Goal: Task Accomplishment & Management: Complete application form

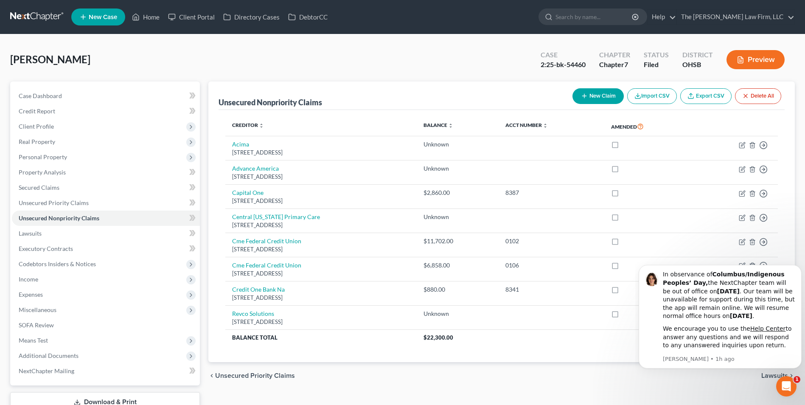
click at [37, 18] on link at bounding box center [37, 16] width 54 height 15
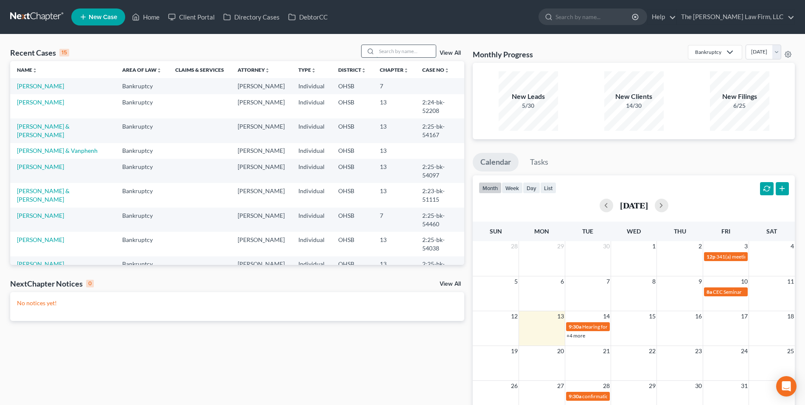
click at [402, 51] on input "search" at bounding box center [406, 51] width 59 height 12
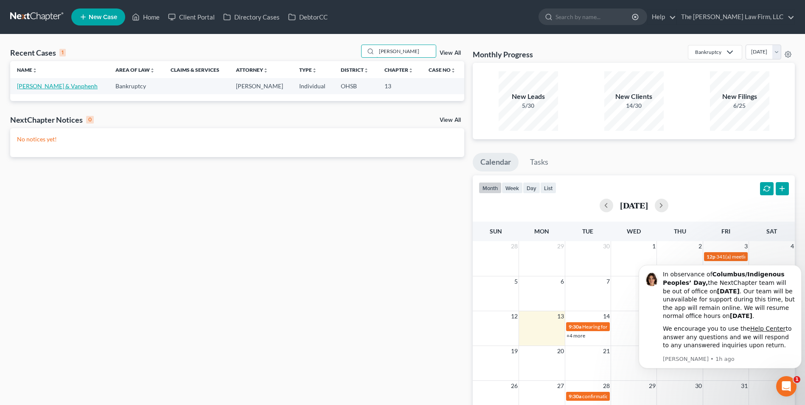
type input "pham"
click at [57, 84] on link "Pham, Anh & Vanphenh" at bounding box center [57, 85] width 81 height 7
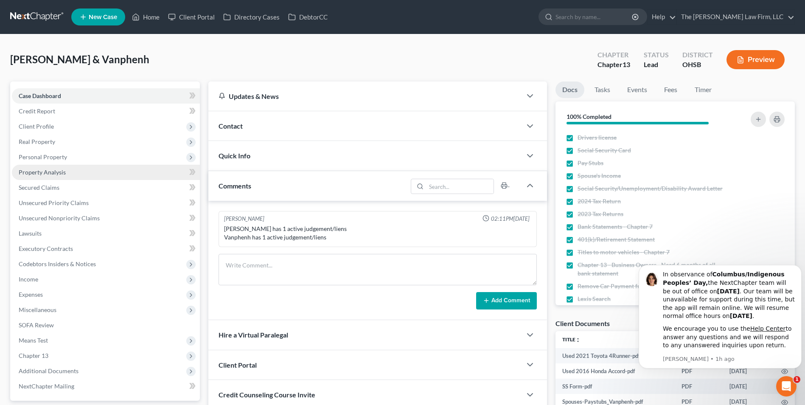
click at [77, 174] on link "Property Analysis" at bounding box center [106, 172] width 188 height 15
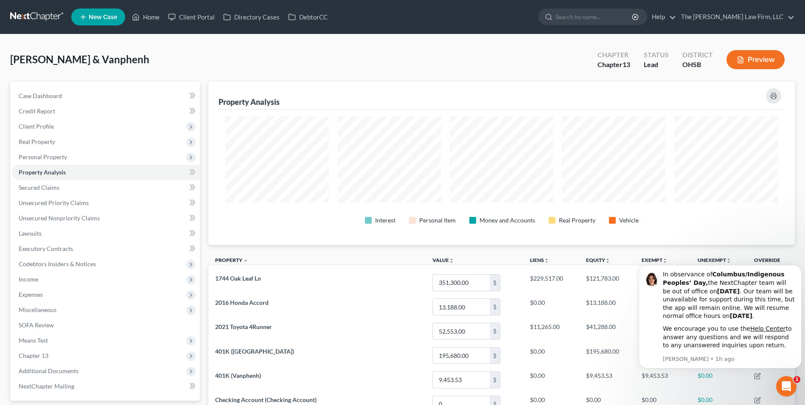
scroll to position [163, 587]
click at [781, 385] on icon "Open Intercom Messenger" at bounding box center [785, 385] width 14 height 14
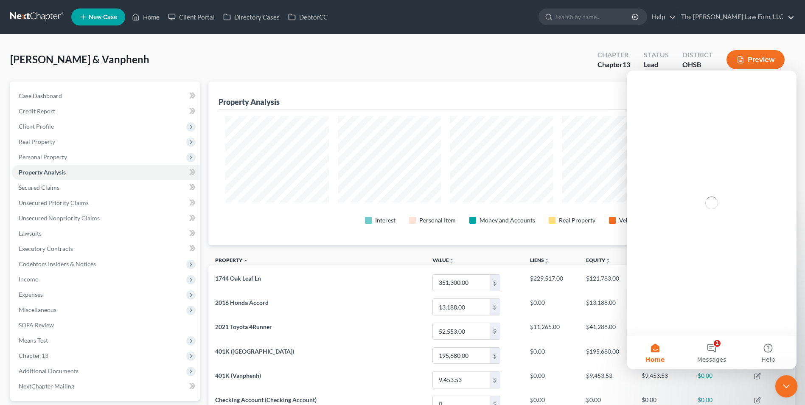
scroll to position [0, 0]
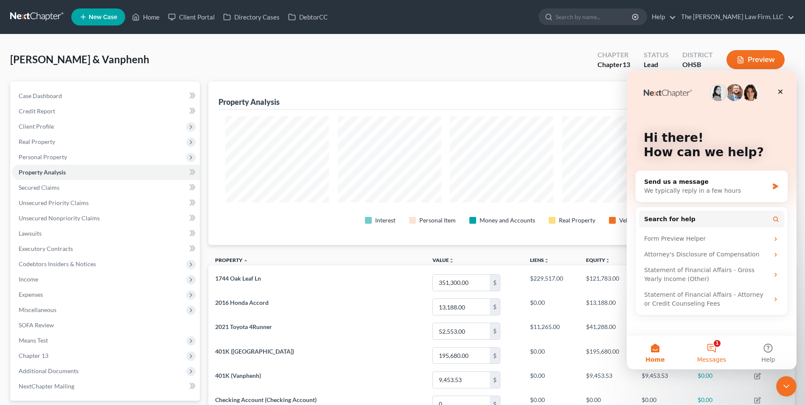
click at [705, 355] on button "1 Messages" at bounding box center [711, 352] width 56 height 34
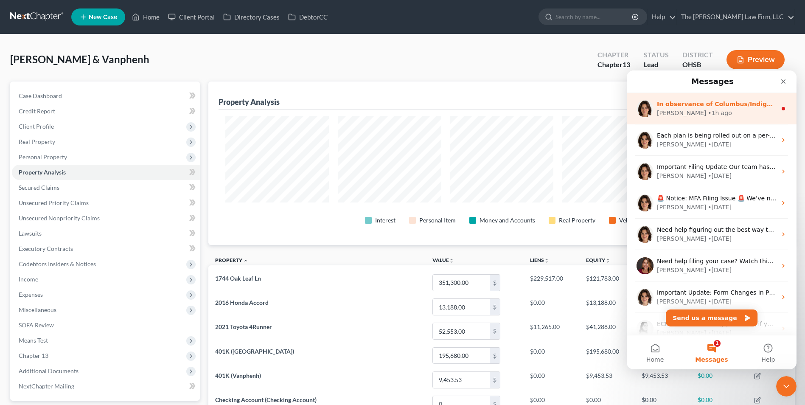
click at [703, 114] on div "Emma • 1h ago" at bounding box center [717, 113] width 120 height 9
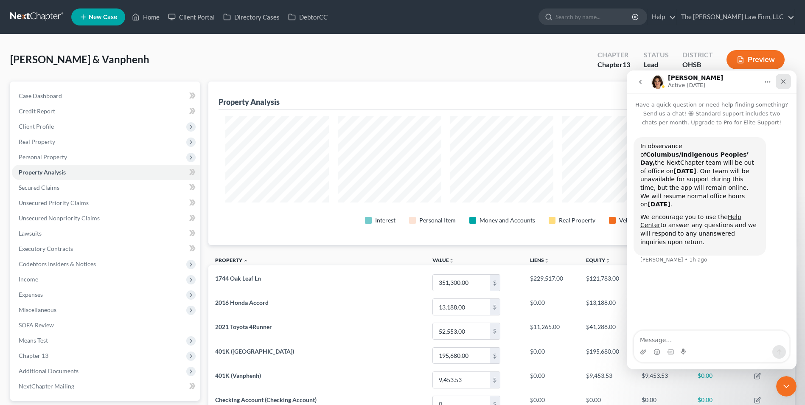
click at [784, 84] on icon "Close" at bounding box center [783, 81] width 7 height 7
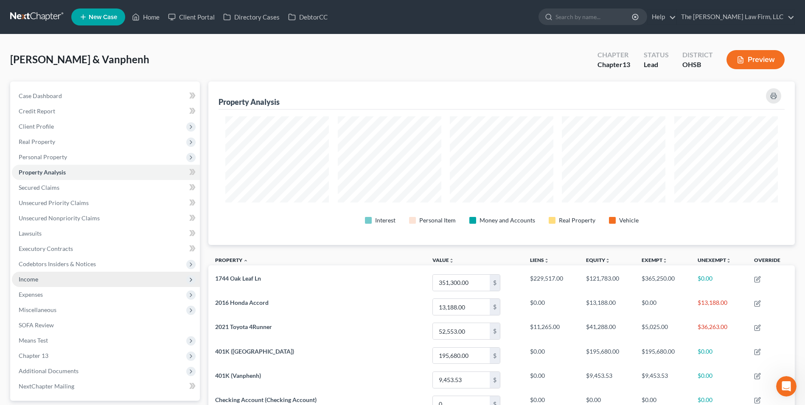
click at [110, 279] on span "Income" at bounding box center [106, 279] width 188 height 15
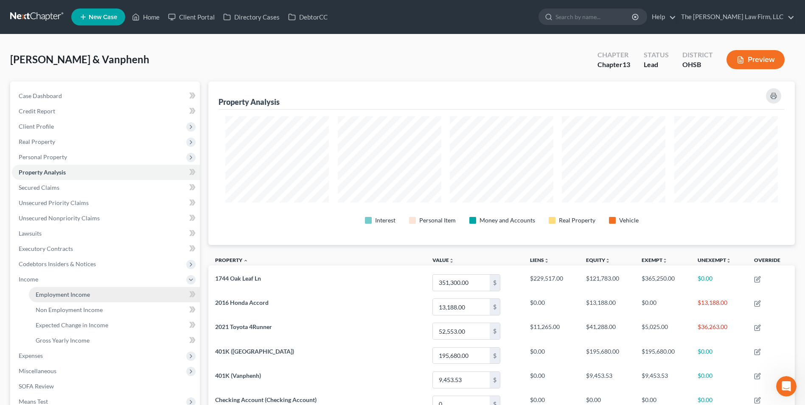
click at [117, 295] on link "Employment Income" at bounding box center [114, 294] width 171 height 15
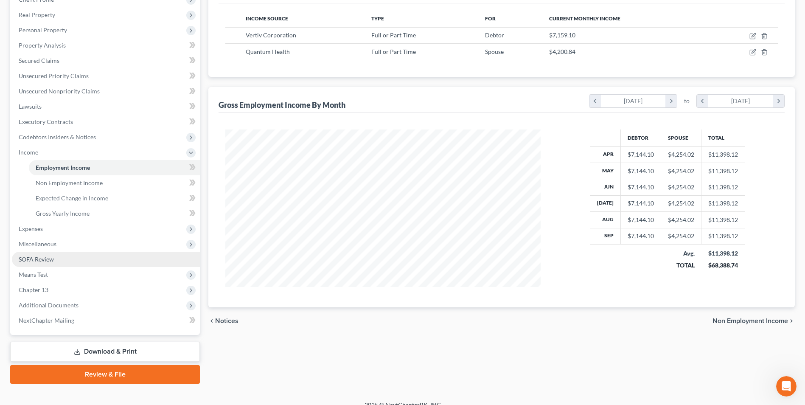
scroll to position [138, 0]
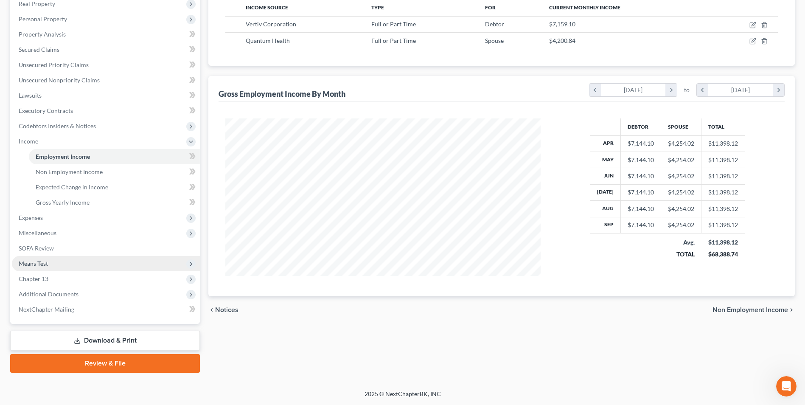
click at [88, 263] on span "Means Test" at bounding box center [106, 263] width 188 height 15
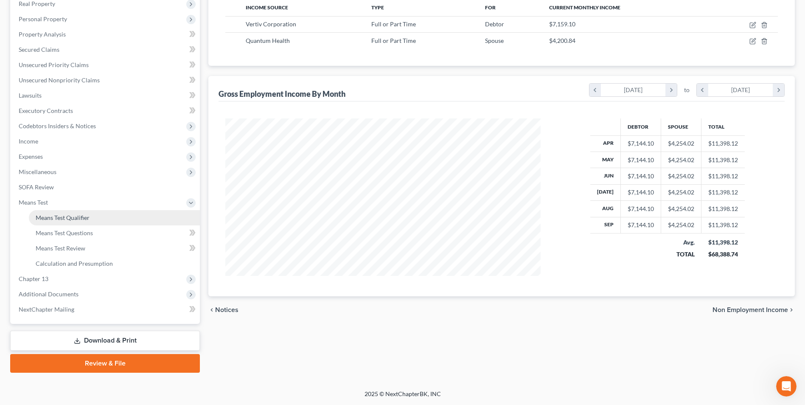
click at [89, 219] on span "Means Test Qualifier" at bounding box center [63, 217] width 54 height 7
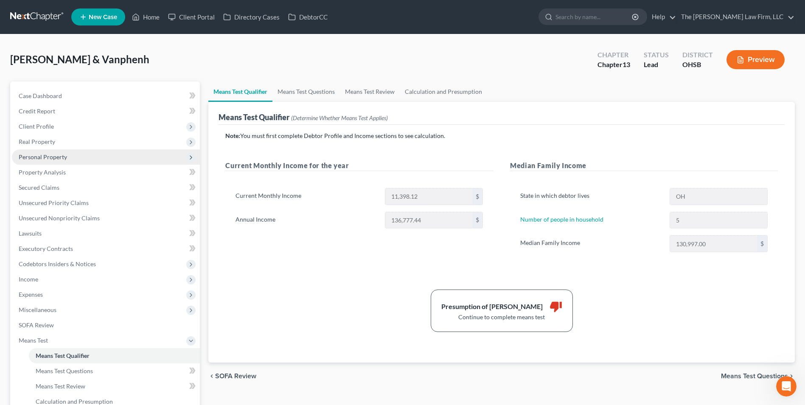
click at [78, 158] on span "Personal Property" at bounding box center [106, 156] width 188 height 15
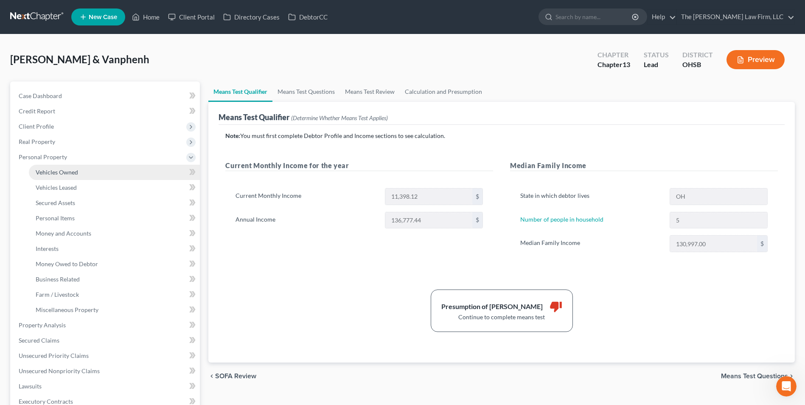
click at [84, 175] on link "Vehicles Owned" at bounding box center [114, 172] width 171 height 15
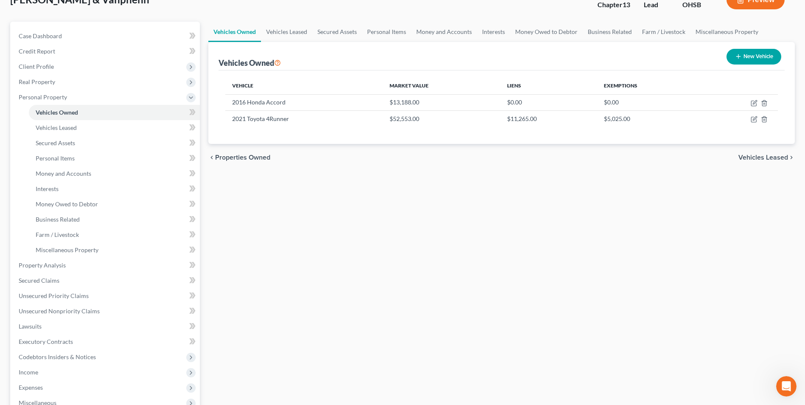
scroll to position [17, 0]
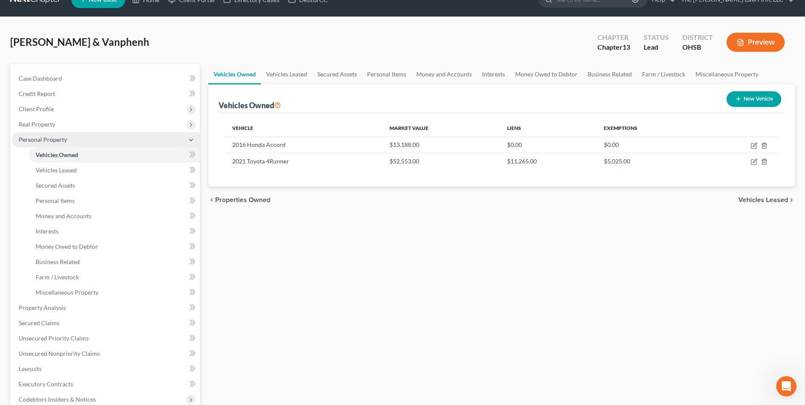
click at [82, 141] on span "Personal Property" at bounding box center [106, 139] width 188 height 15
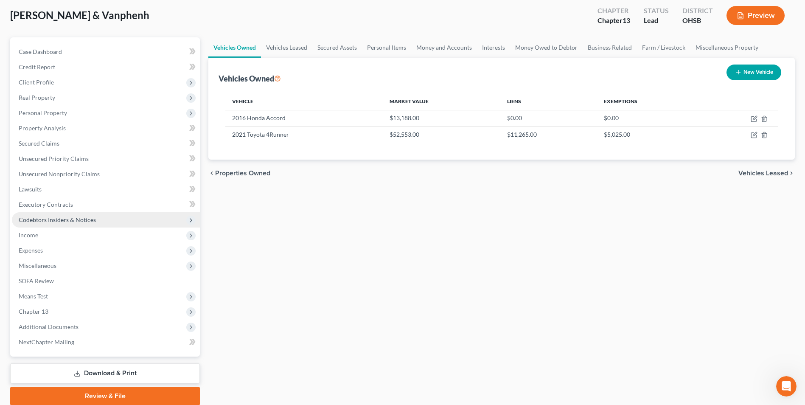
scroll to position [60, 0]
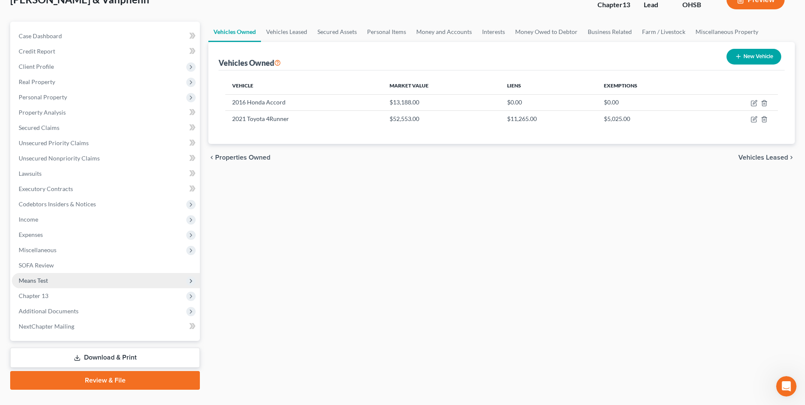
click at [67, 279] on span "Means Test" at bounding box center [106, 280] width 188 height 15
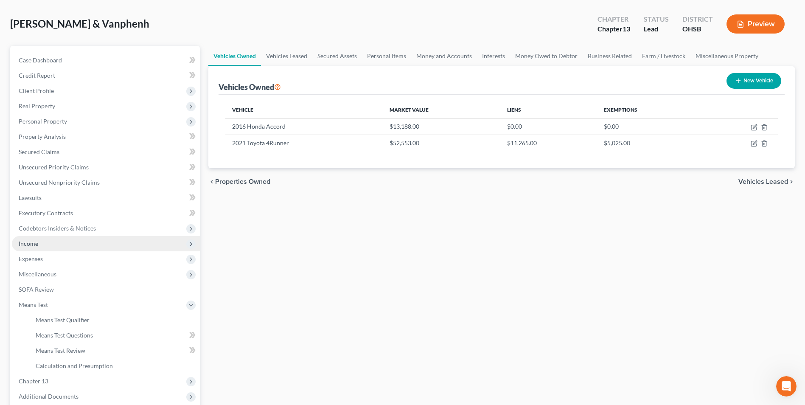
scroll to position [0, 0]
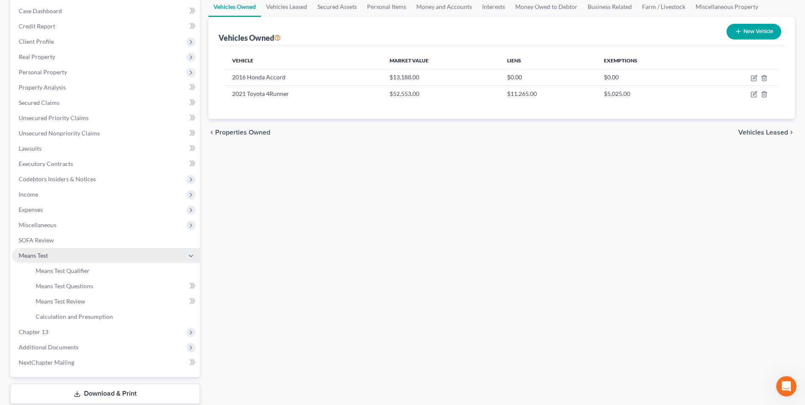
click at [71, 250] on span "Means Test" at bounding box center [106, 255] width 188 height 15
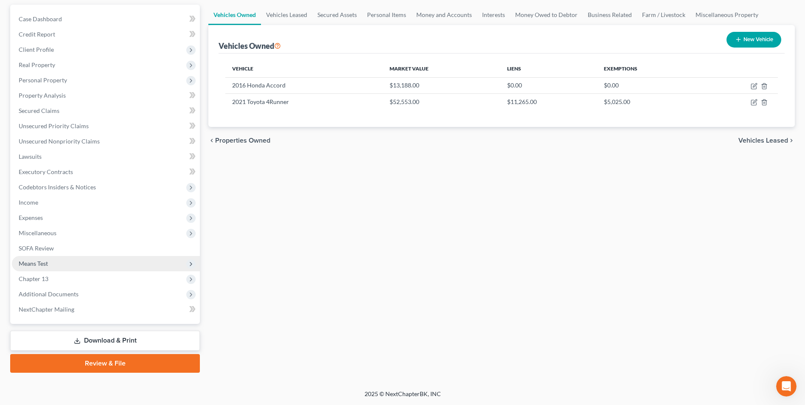
click at [78, 265] on span "Means Test" at bounding box center [106, 263] width 188 height 15
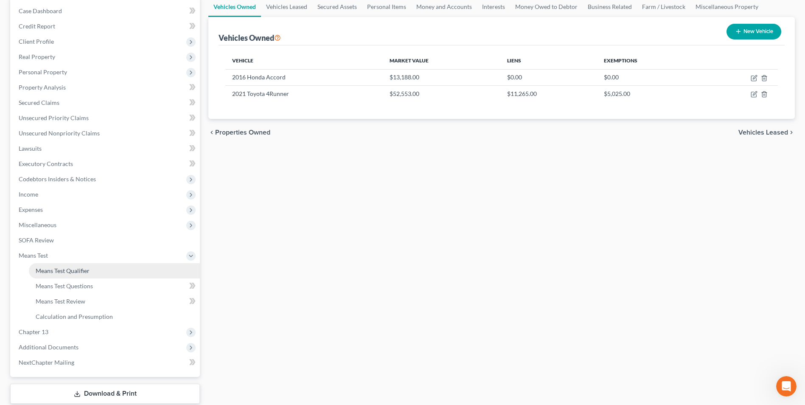
click at [80, 273] on span "Means Test Qualifier" at bounding box center [63, 270] width 54 height 7
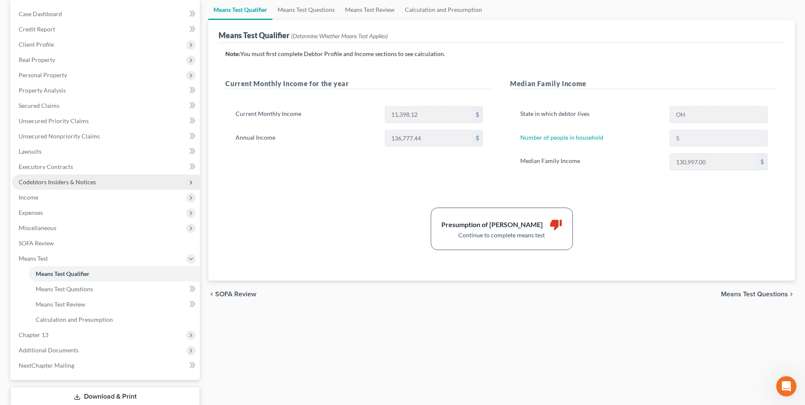
scroll to position [85, 0]
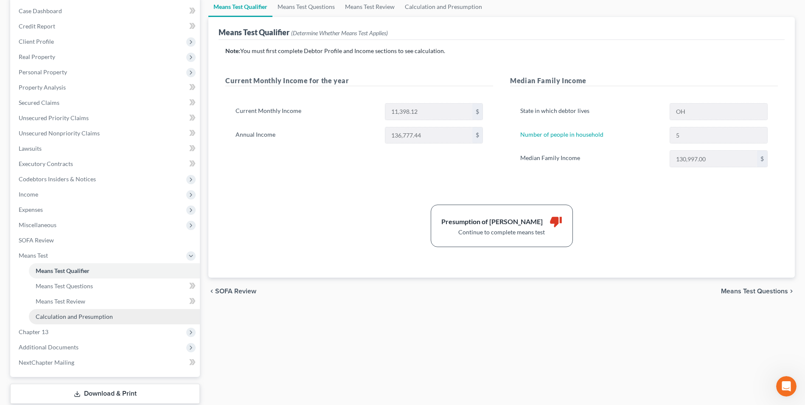
click at [78, 313] on span "Calculation and Presumption" at bounding box center [74, 316] width 77 height 7
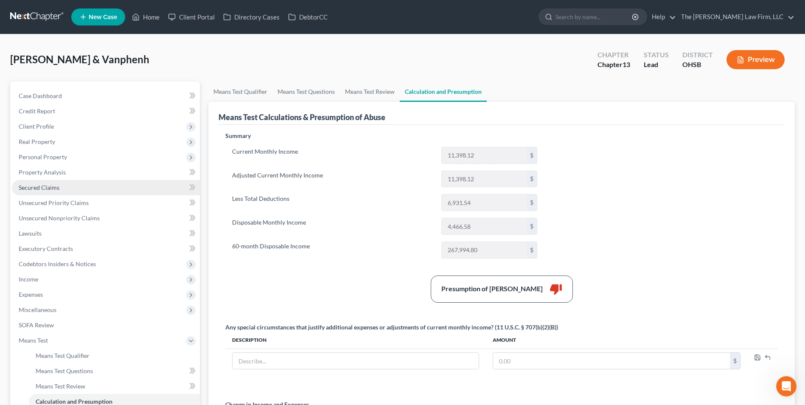
click at [39, 189] on span "Secured Claims" at bounding box center [39, 187] width 41 height 7
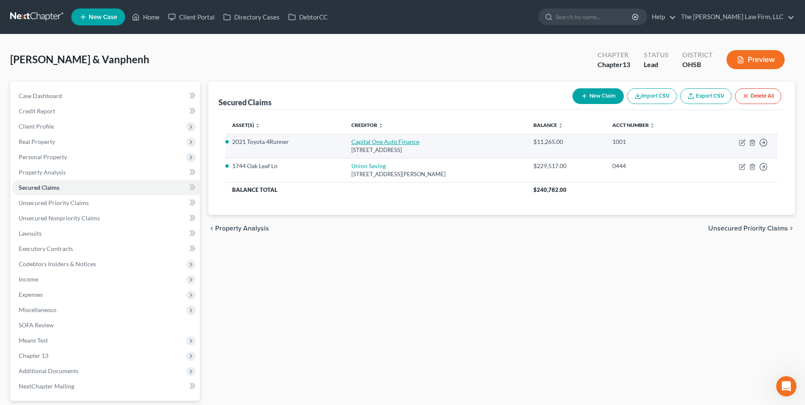
click at [355, 143] on link "Capital One Auto Finance" at bounding box center [385, 141] width 68 height 7
select select "45"
select select "14"
select select "2"
select select "0"
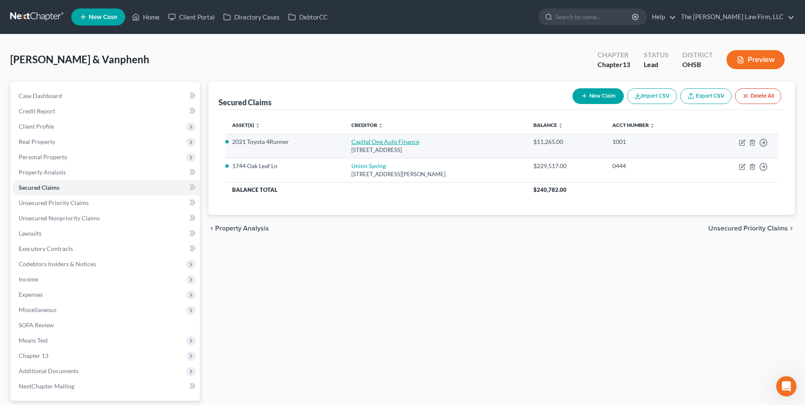
select select "0"
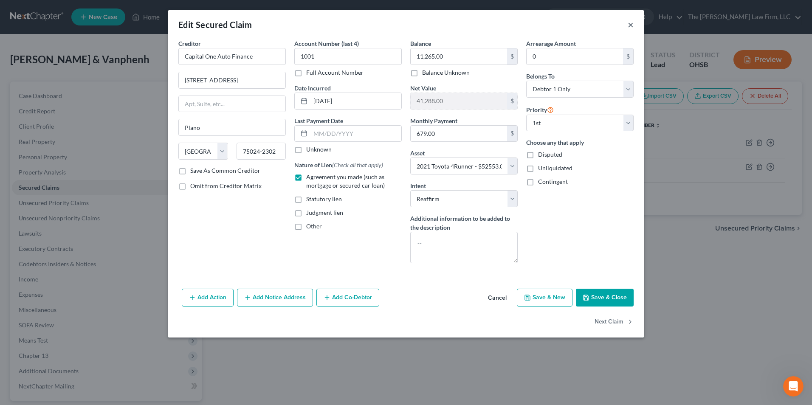
click at [629, 28] on button "×" at bounding box center [630, 25] width 6 height 10
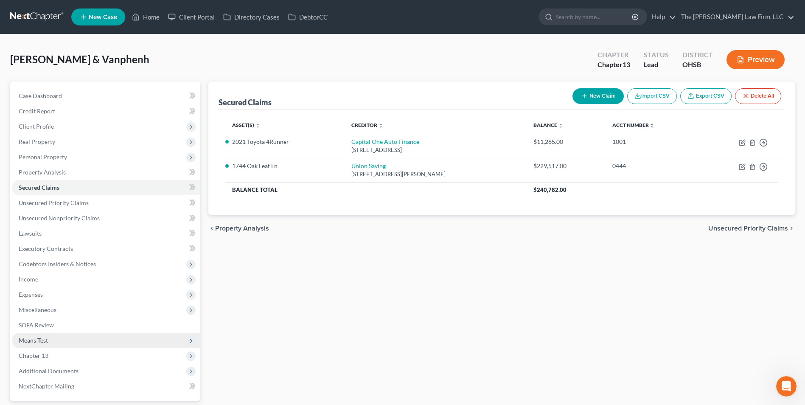
click at [70, 346] on span "Means Test" at bounding box center [106, 340] width 188 height 15
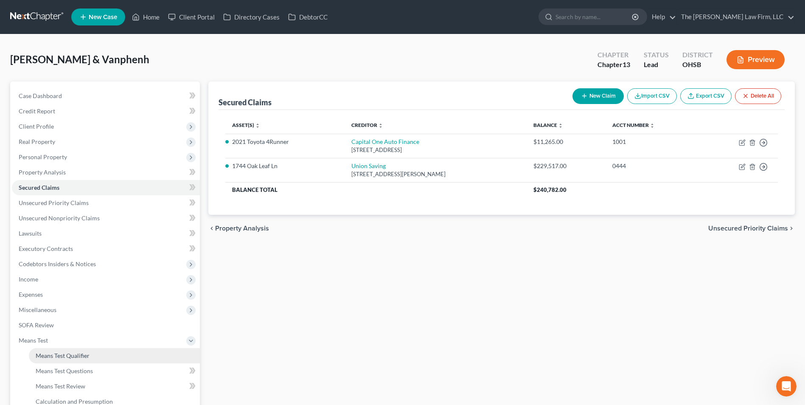
click at [84, 357] on span "Means Test Qualifier" at bounding box center [63, 355] width 54 height 7
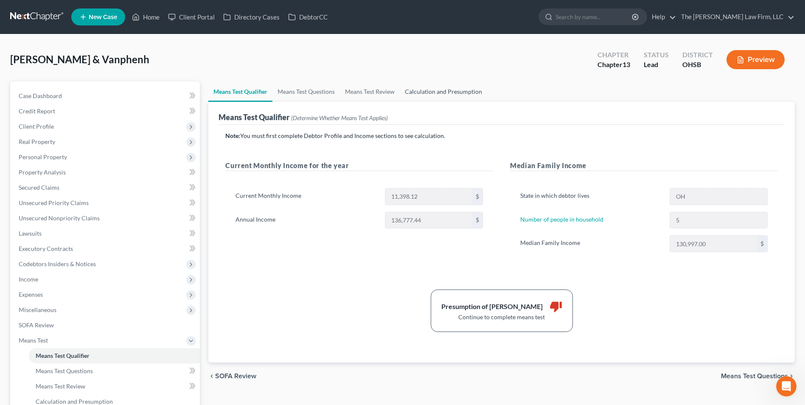
click at [453, 96] on link "Calculation and Presumption" at bounding box center [443, 91] width 87 height 20
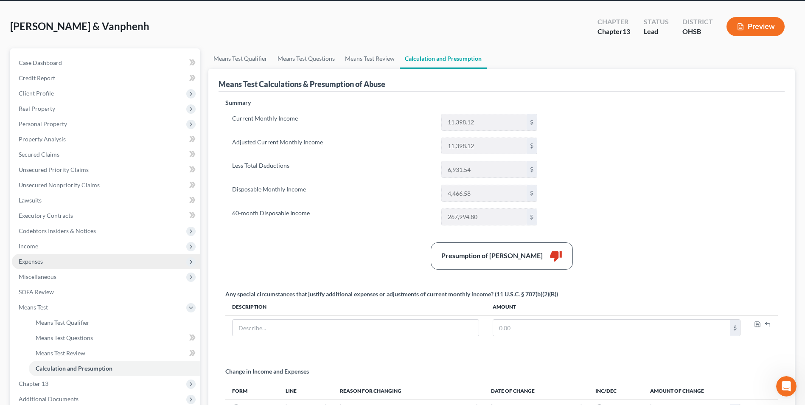
scroll to position [42, 0]
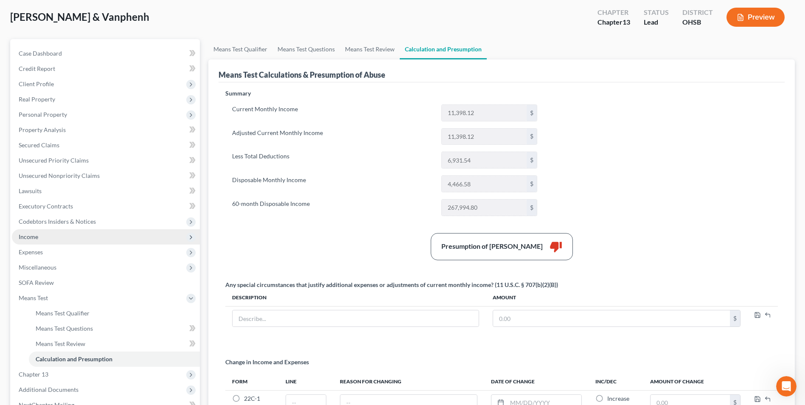
click at [78, 233] on span "Income" at bounding box center [106, 236] width 188 height 15
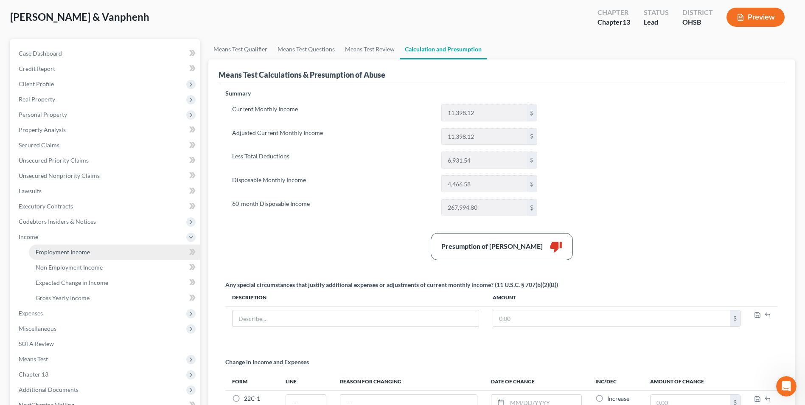
click at [94, 256] on link "Employment Income" at bounding box center [114, 251] width 171 height 15
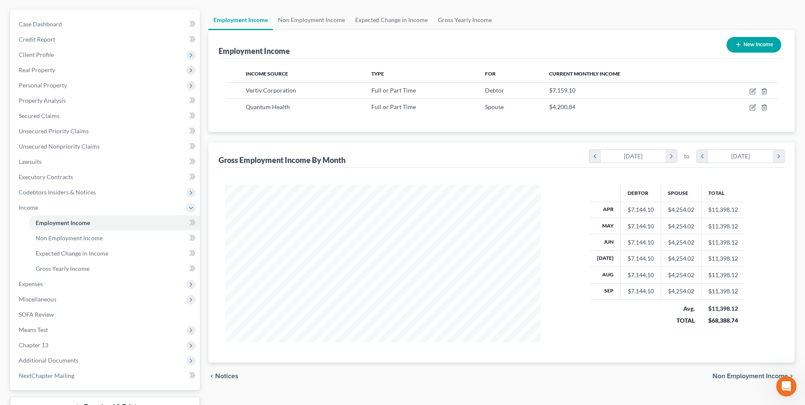
scroll to position [85, 0]
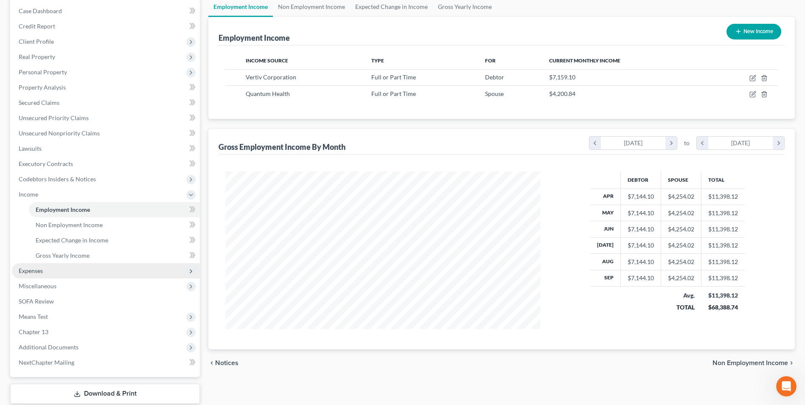
click at [72, 265] on span "Expenses" at bounding box center [106, 270] width 188 height 15
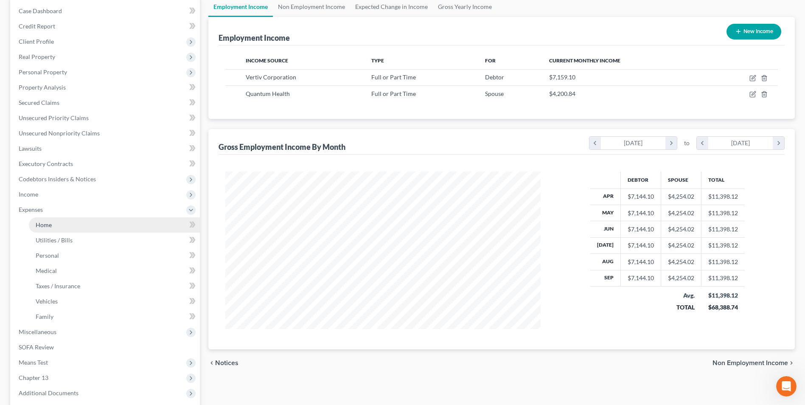
click at [61, 228] on link "Home" at bounding box center [114, 224] width 171 height 15
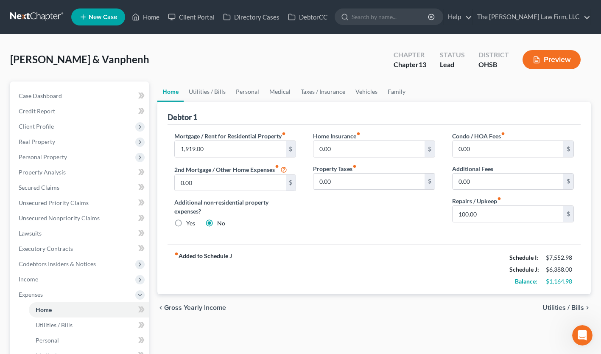
click at [39, 158] on span "Personal Property" at bounding box center [43, 156] width 48 height 7
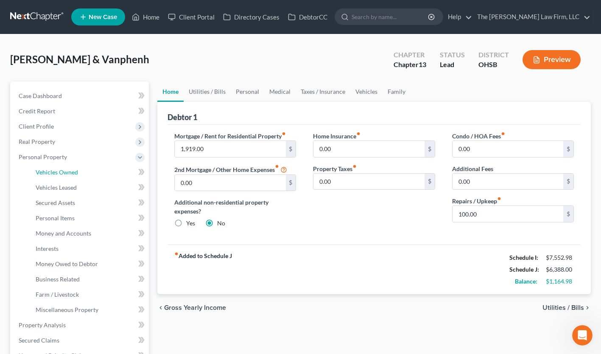
click at [51, 171] on span "Vehicles Owned" at bounding box center [57, 172] width 42 height 7
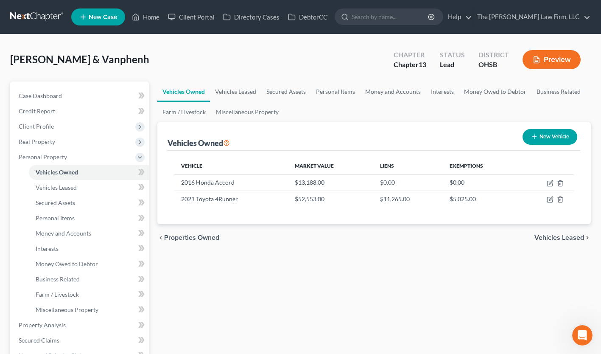
click at [43, 154] on span "Personal Property" at bounding box center [43, 156] width 48 height 7
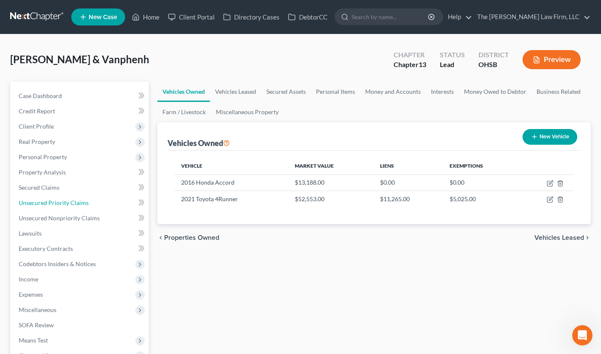
click at [56, 203] on span "Unsecured Priority Claims" at bounding box center [54, 202] width 70 height 7
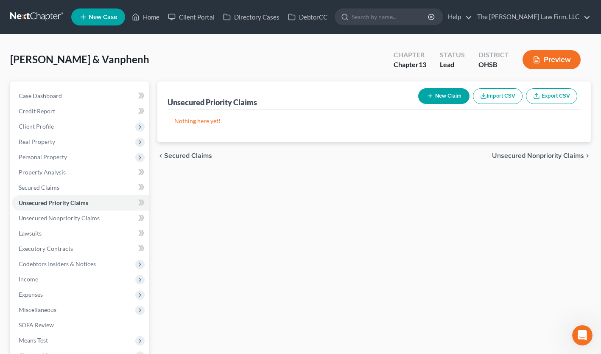
click at [201, 204] on div "Unsecured Priority Claims New Claim Import CSV Export CSV Nothing here yet! Pre…" at bounding box center [374, 265] width 442 height 368
click at [73, 201] on span "Unsecured Priority Claims" at bounding box center [54, 202] width 70 height 7
click at [67, 214] on span "Unsecured Nonpriority Claims" at bounding box center [59, 217] width 81 height 7
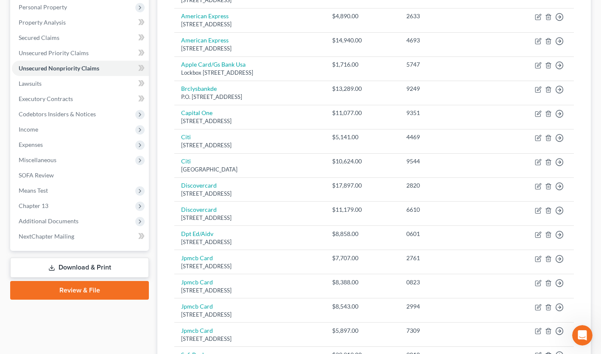
scroll to position [148, 0]
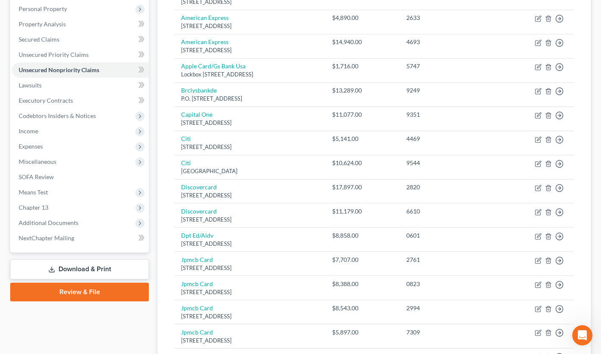
click at [49, 222] on span "Additional Documents" at bounding box center [49, 222] width 60 height 7
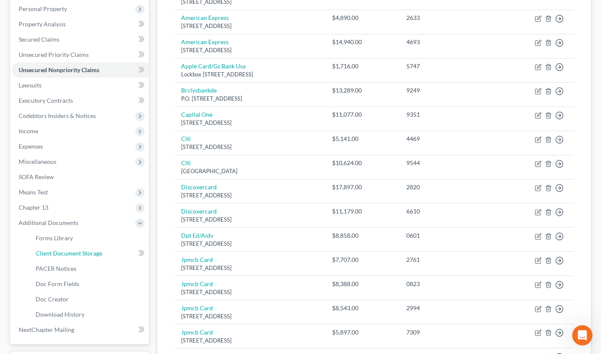
click at [58, 251] on span "Client Document Storage" at bounding box center [69, 253] width 67 height 7
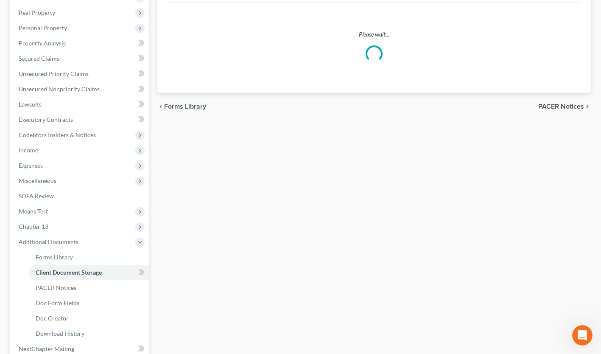
scroll to position [70, 0]
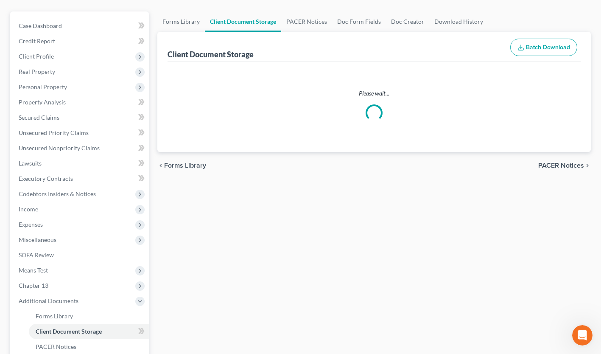
select select "7"
select select "52"
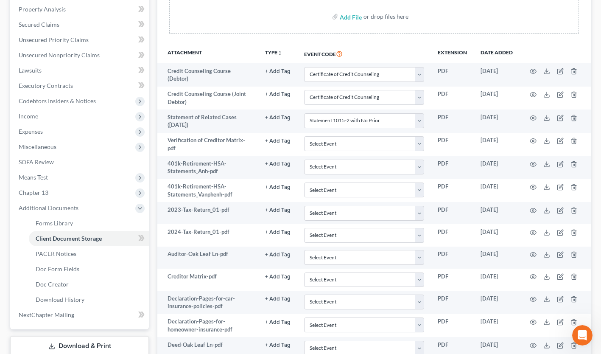
scroll to position [163, 0]
click at [53, 136] on span "Expenses" at bounding box center [80, 131] width 137 height 15
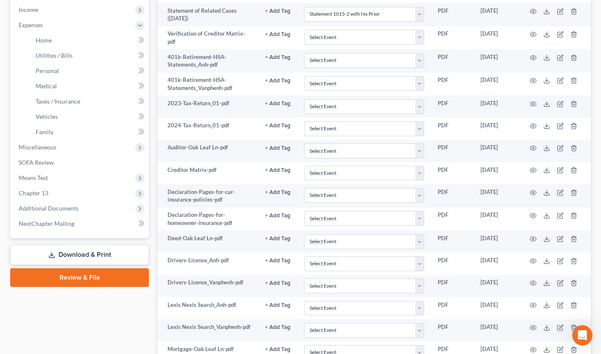
scroll to position [0, 0]
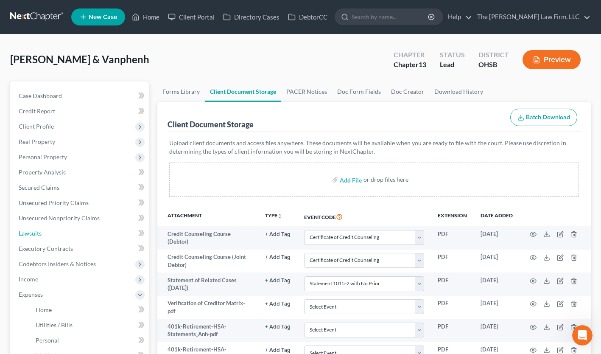
click at [144, 226] on link "Lawsuits" at bounding box center [80, 233] width 137 height 15
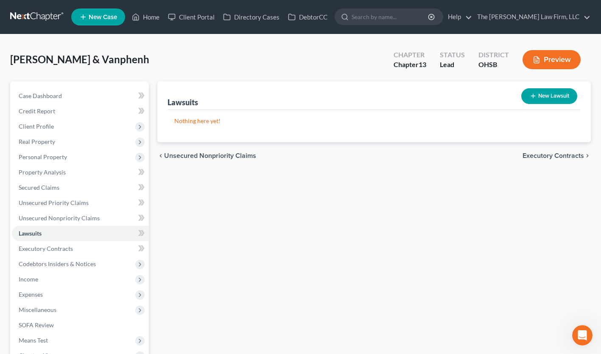
click at [45, 295] on span "Expenses" at bounding box center [80, 294] width 137 height 15
click at [56, 309] on link "Home" at bounding box center [89, 309] width 120 height 15
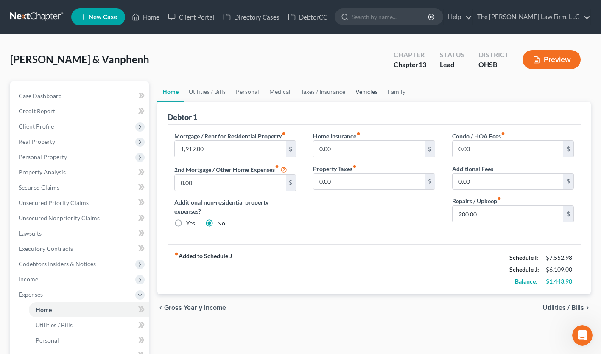
click at [365, 90] on link "Vehicles" at bounding box center [367, 91] width 32 height 20
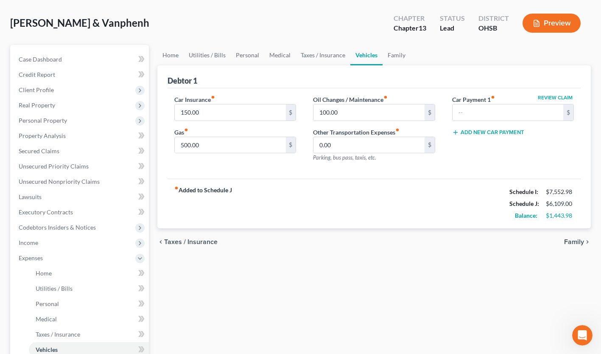
scroll to position [36, 0]
click at [105, 280] on link "Home" at bounding box center [89, 273] width 120 height 15
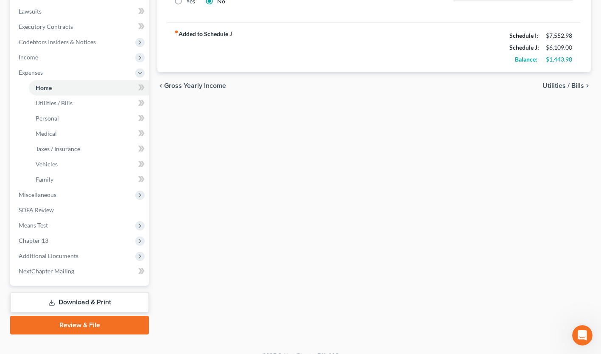
scroll to position [225, 0]
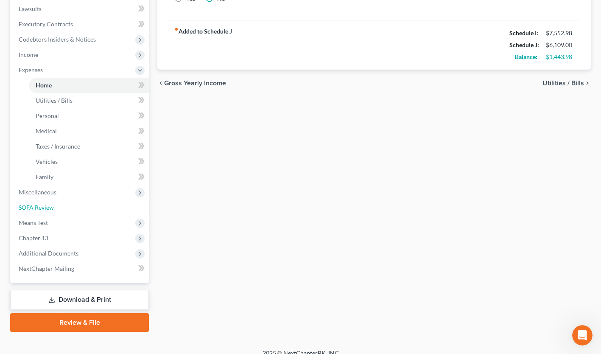
click at [49, 210] on span "SOFA Review" at bounding box center [36, 207] width 35 height 7
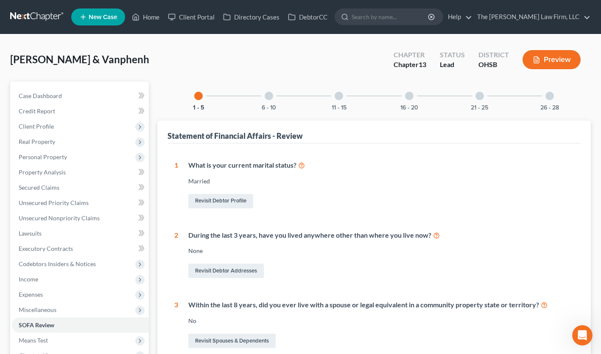
click at [268, 96] on div at bounding box center [269, 96] width 8 height 8
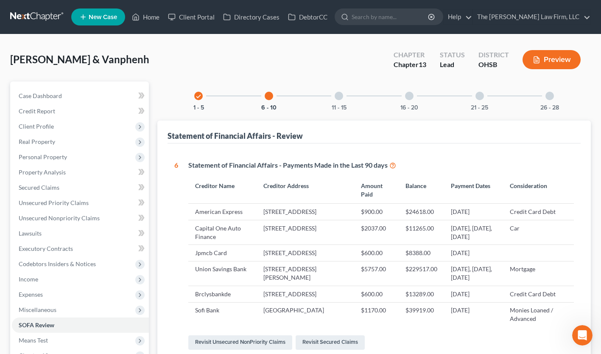
click at [402, 20] on input "search" at bounding box center [391, 17] width 78 height 16
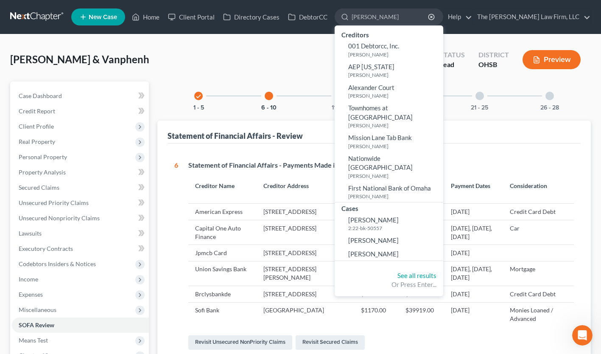
type input "perry"
click at [399, 250] on span "Perry, Dortheia" at bounding box center [373, 254] width 51 height 8
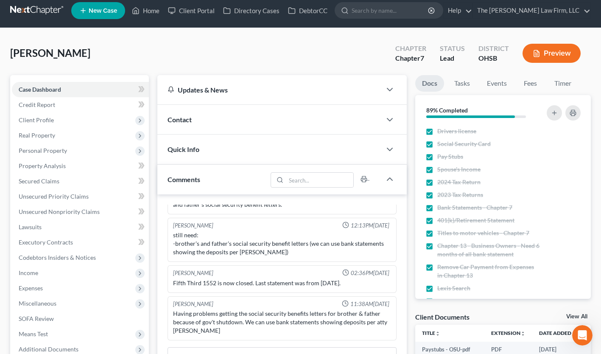
scroll to position [9, 0]
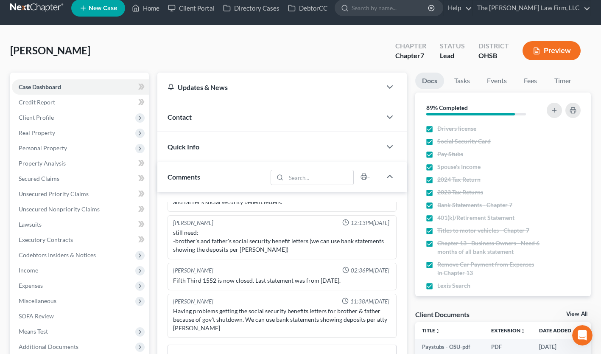
click at [82, 282] on span "Expenses" at bounding box center [80, 285] width 137 height 15
click at [81, 299] on link "Home" at bounding box center [89, 300] width 120 height 15
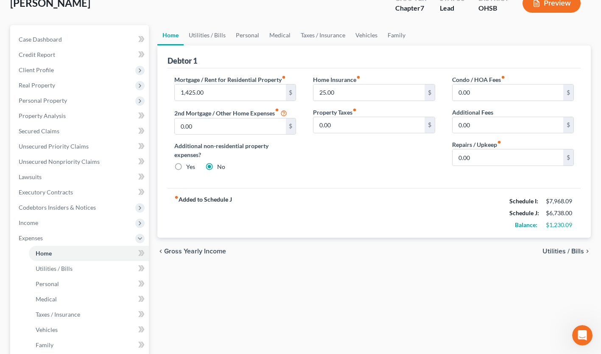
scroll to position [56, 0]
